Goal: Find specific page/section

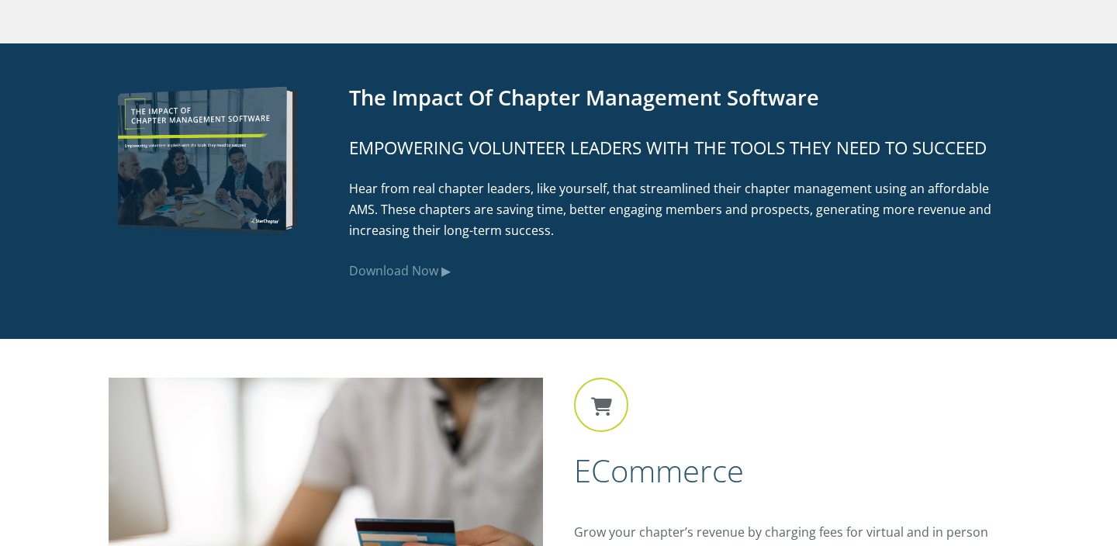
scroll to position [2622, 0]
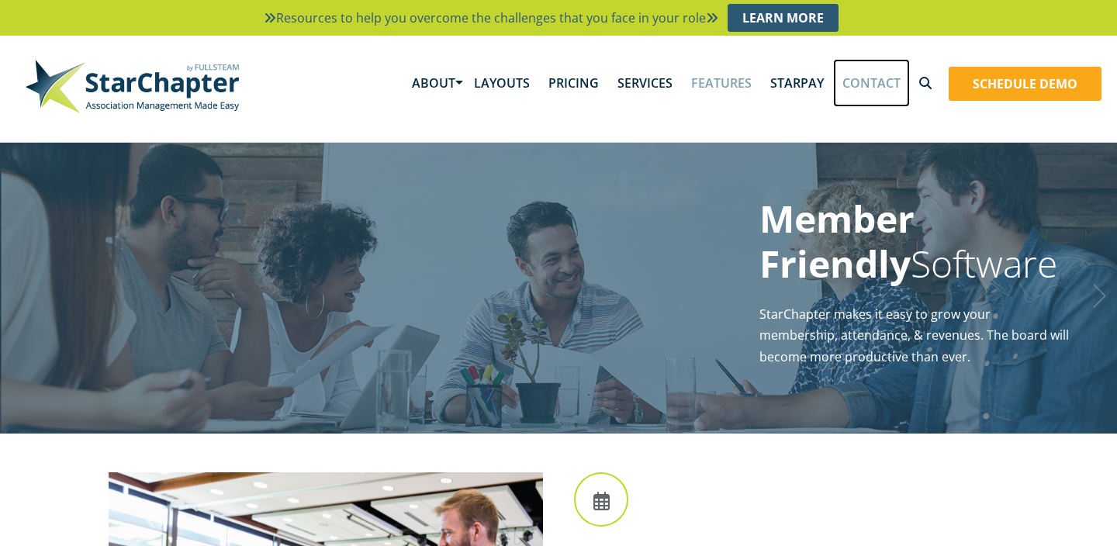
click at [868, 80] on link "Contact" at bounding box center [871, 83] width 77 height 48
click at [442, 79] on link "About" at bounding box center [434, 83] width 62 height 48
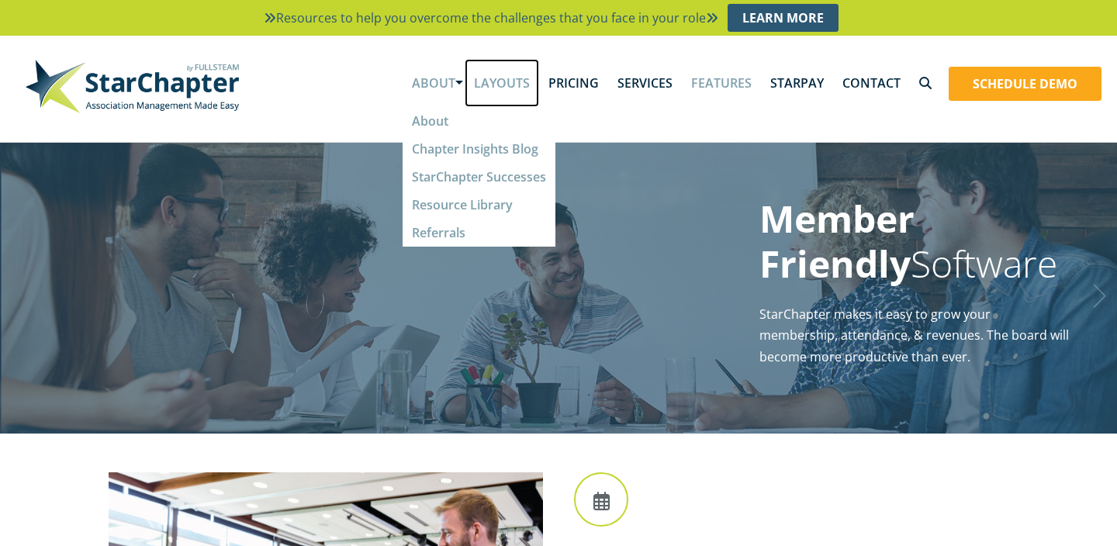
click at [521, 86] on link "Layouts" at bounding box center [502, 83] width 74 height 48
